Goal: Find specific page/section: Find specific page/section

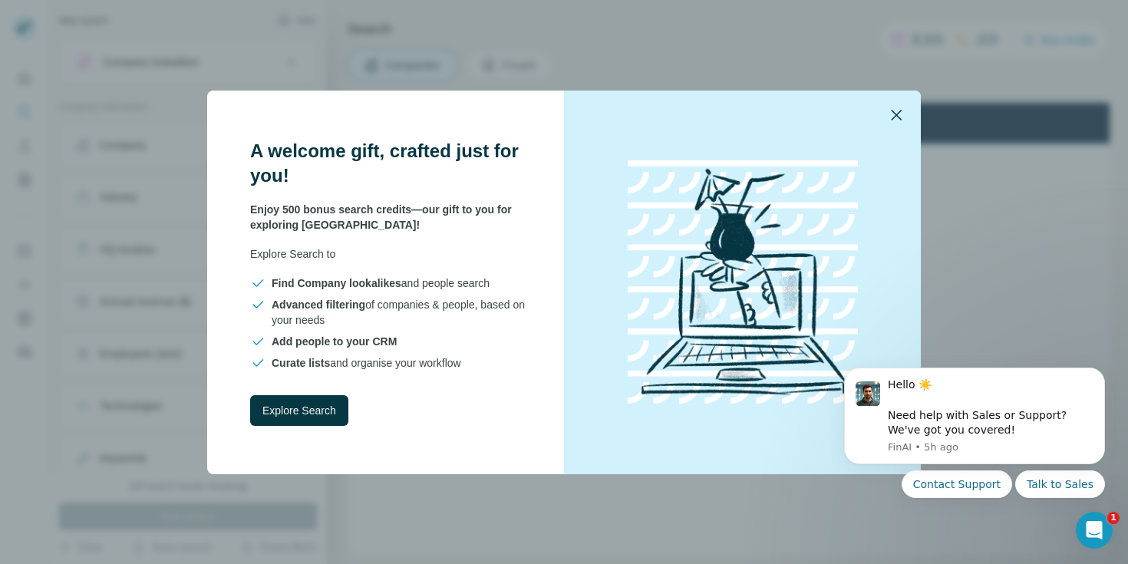
click at [899, 118] on icon "button" at bounding box center [896, 115] width 18 height 18
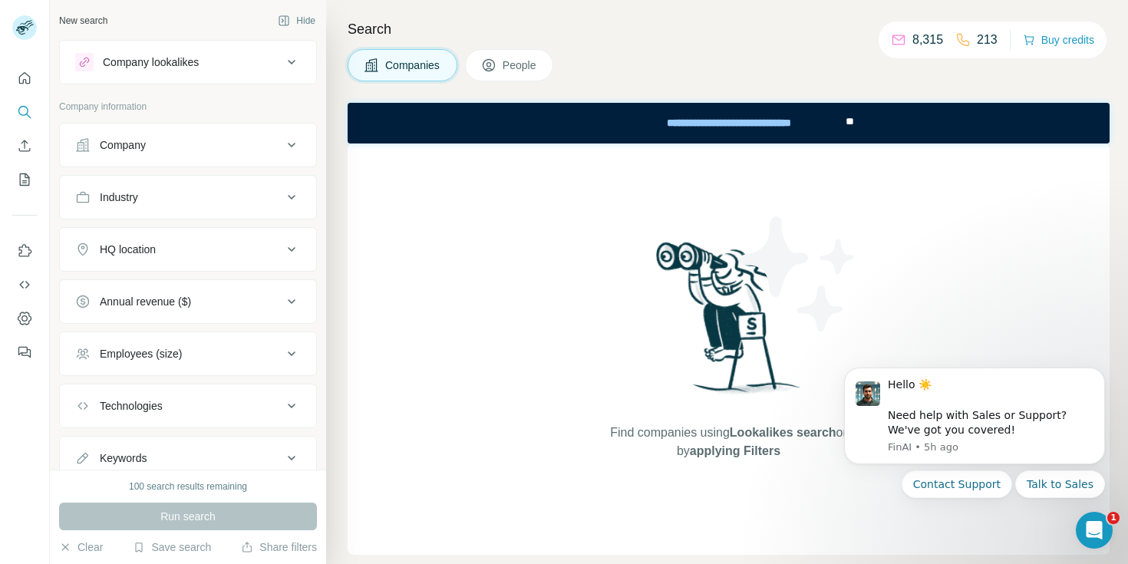
click at [208, 148] on div "Company" at bounding box center [178, 144] width 207 height 15
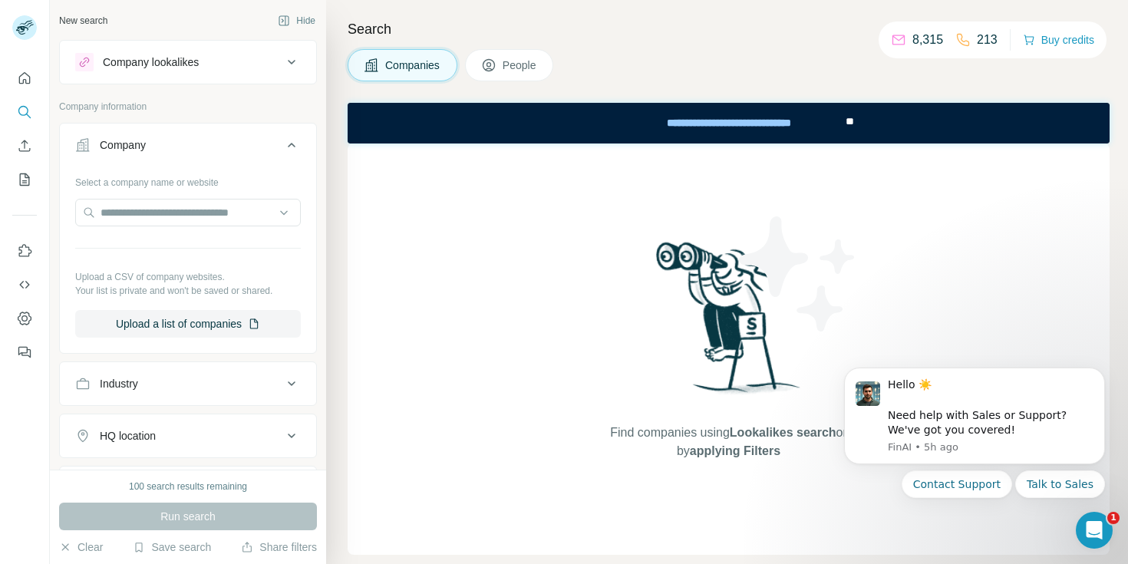
click at [208, 148] on div "Company" at bounding box center [178, 144] width 207 height 15
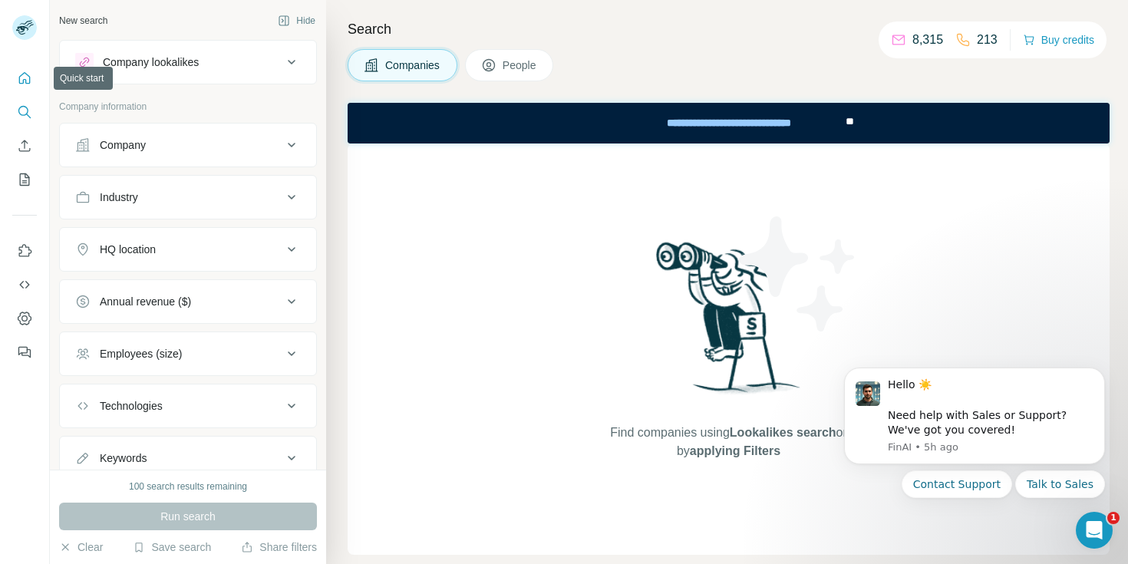
click at [29, 82] on icon "Quick start" at bounding box center [25, 78] width 12 height 12
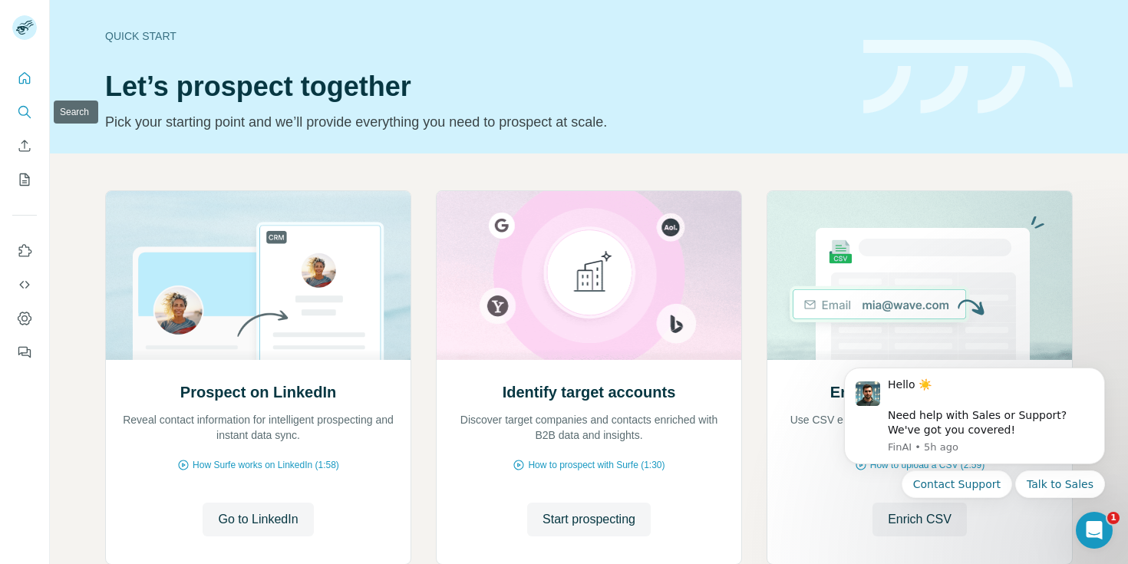
click at [26, 103] on button "Search" at bounding box center [24, 112] width 25 height 28
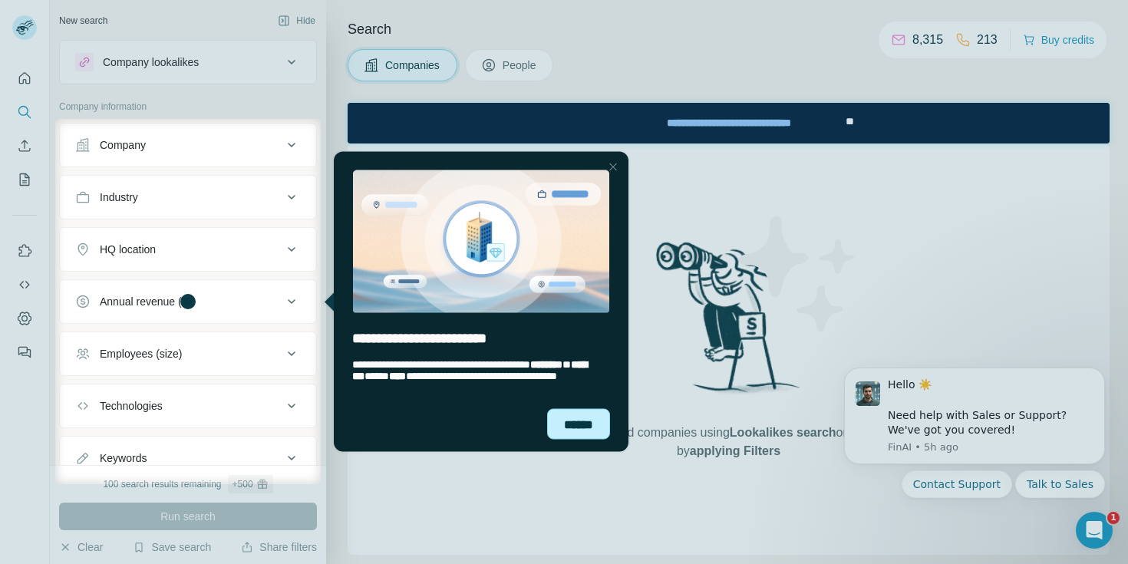
click at [578, 411] on div "******" at bounding box center [578, 423] width 63 height 31
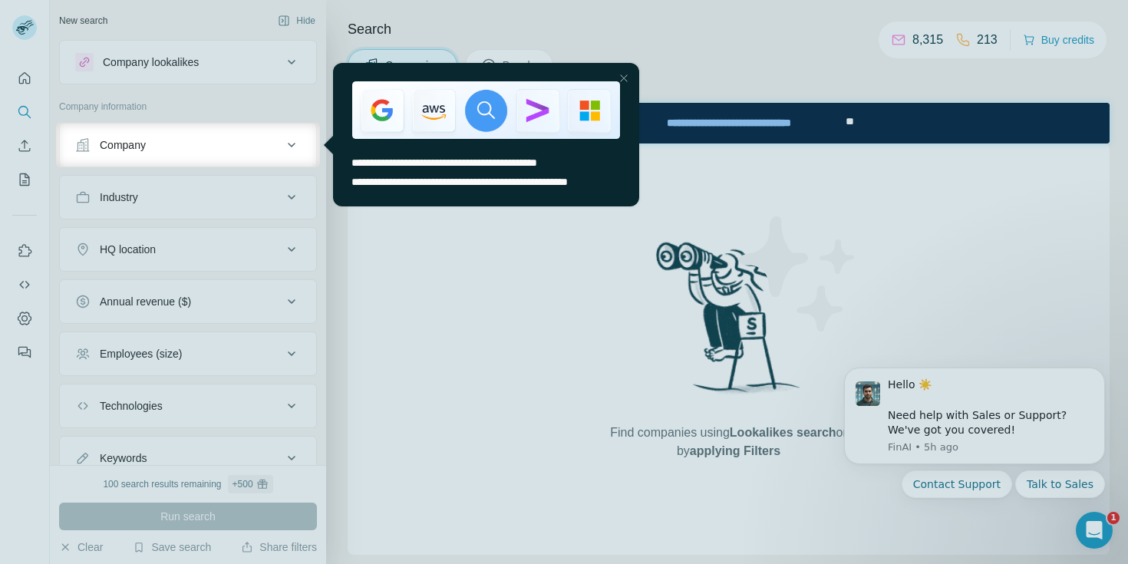
click at [224, 163] on button "Company" at bounding box center [188, 145] width 256 height 37
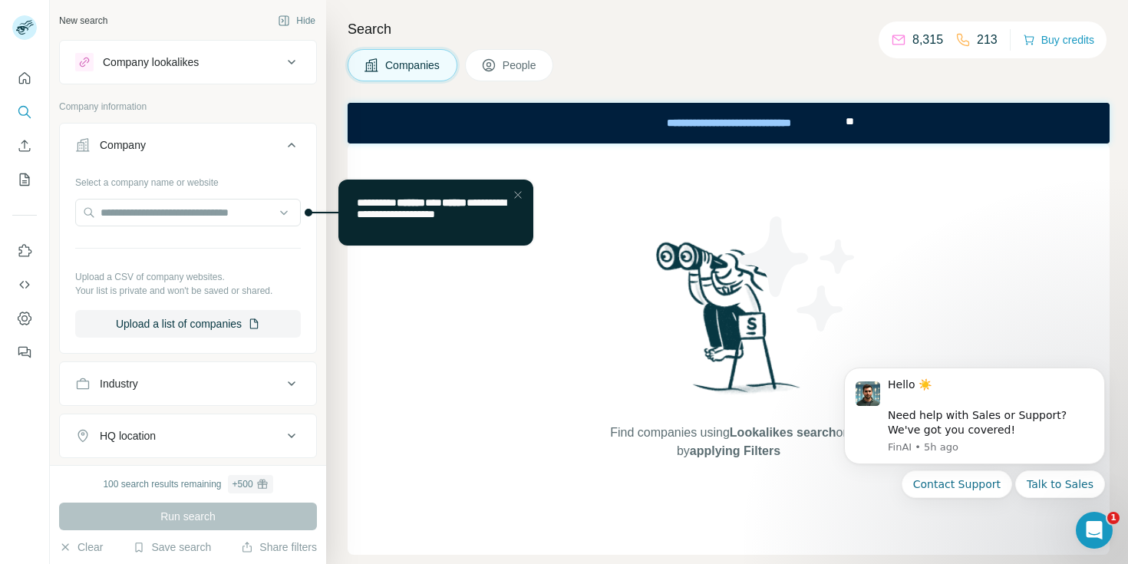
click at [244, 150] on div "Company" at bounding box center [178, 144] width 207 height 15
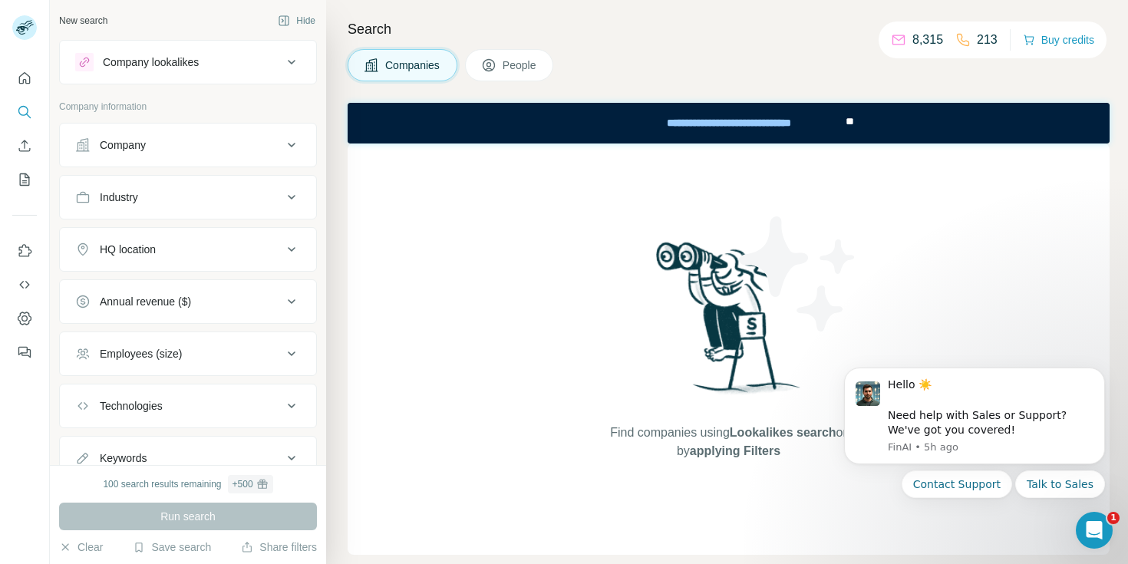
click at [216, 64] on div "Company lookalikes" at bounding box center [178, 62] width 207 height 18
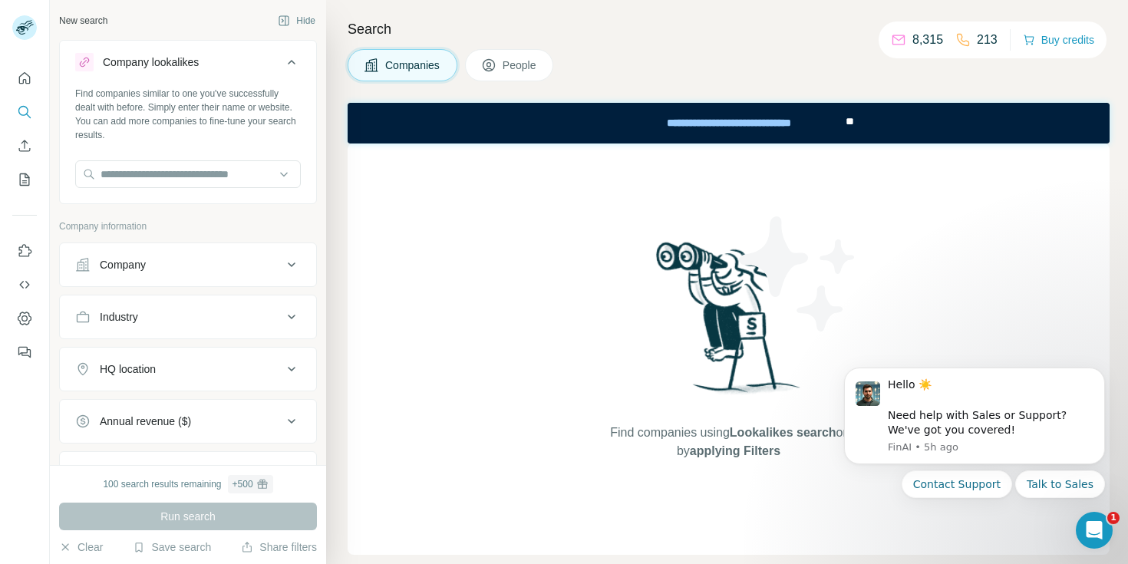
click at [216, 64] on div "Company lookalikes" at bounding box center [178, 62] width 207 height 18
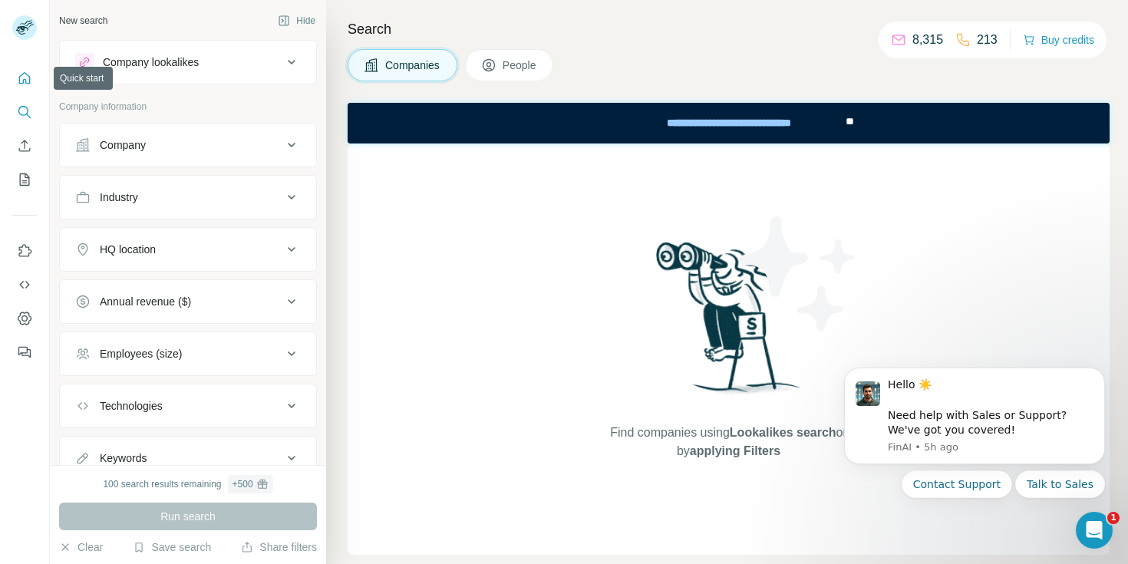
click at [19, 79] on icon "Quick start" at bounding box center [25, 78] width 12 height 12
